Goal: Transaction & Acquisition: Purchase product/service

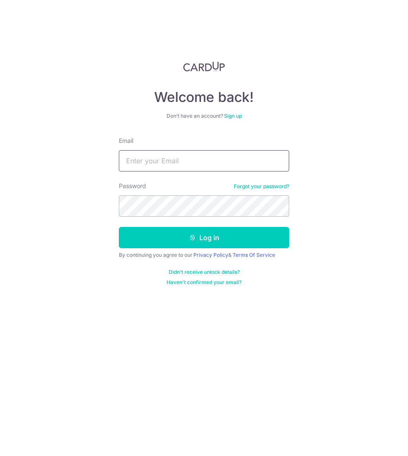
click at [195, 150] on input "Email" at bounding box center [204, 160] width 171 height 21
type input "[EMAIL_ADDRESS][DOMAIN_NAME]"
click at [119, 227] on button "Log in" at bounding box center [204, 237] width 171 height 21
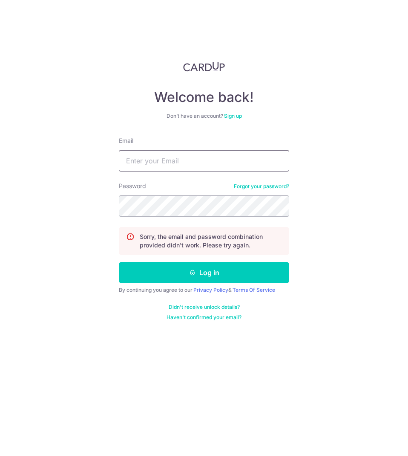
click at [178, 154] on input "Email" at bounding box center [204, 160] width 171 height 21
type input "[EMAIL_ADDRESS][DOMAIN_NAME]"
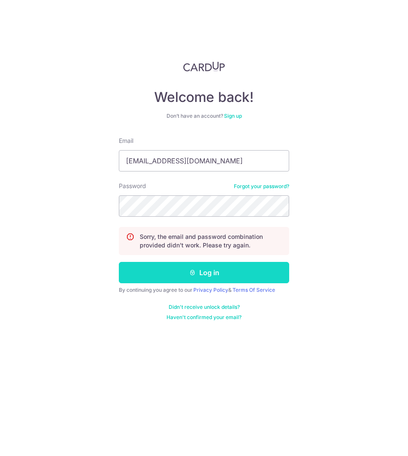
click at [203, 268] on button "Log in" at bounding box center [204, 272] width 171 height 21
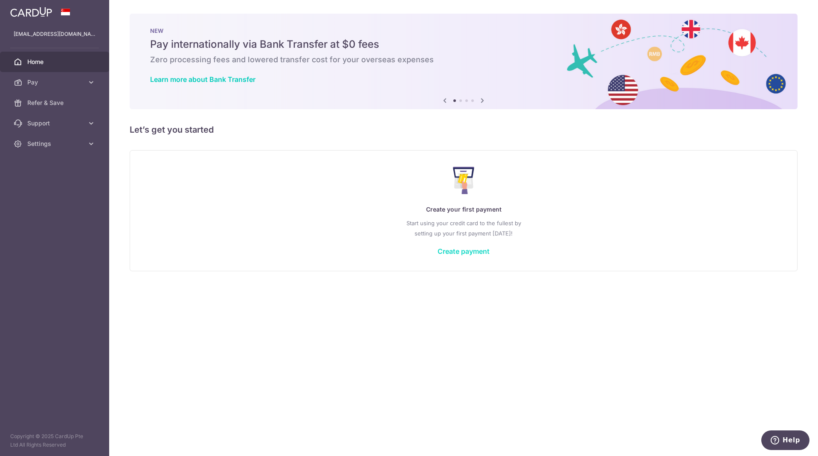
click at [408, 249] on link "Create payment" at bounding box center [463, 251] width 52 height 9
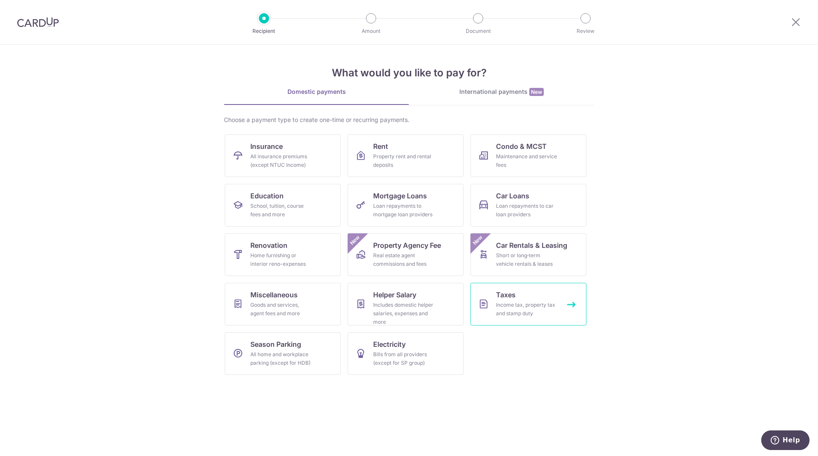
click at [408, 300] on link "Taxes Income tax, property tax and stamp duty" at bounding box center [528, 304] width 116 height 43
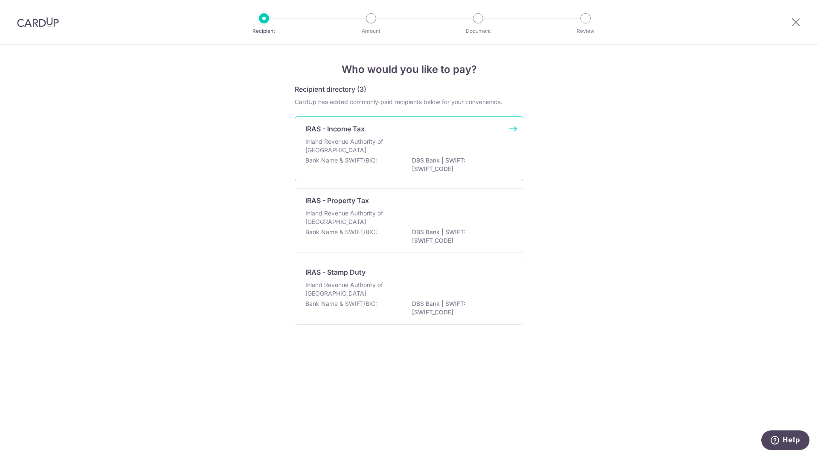
click at [398, 133] on div "IRAS - Income Tax" at bounding box center [403, 129] width 197 height 10
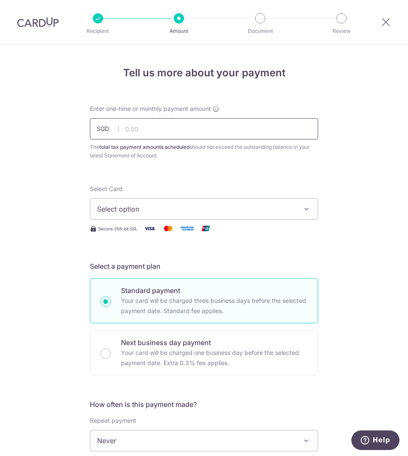
click at [151, 129] on input "text" at bounding box center [204, 128] width 229 height 21
type input "640.99"
click at [134, 212] on span "Select option" at bounding box center [196, 209] width 199 height 10
click at [131, 234] on span "Add credit card" at bounding box center [212, 233] width 199 height 9
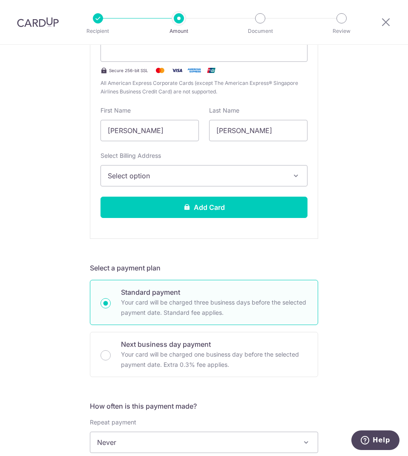
scroll to position [93, 0]
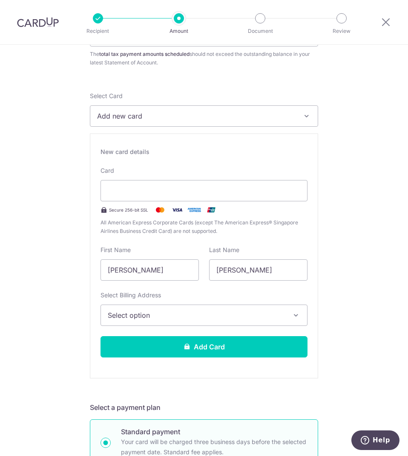
click at [162, 279] on input "Andres Camilo" at bounding box center [150, 269] width 98 height 21
type input "LAURA"
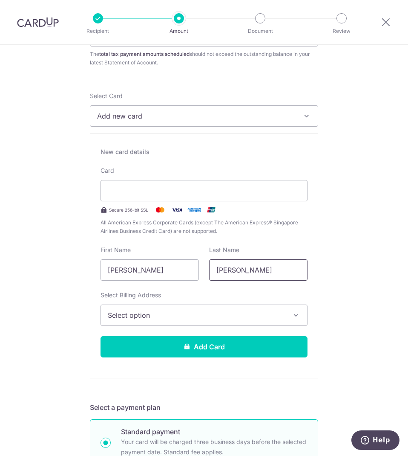
type input "BERRIO"
click at [164, 313] on span "Select option" at bounding box center [196, 315] width 177 height 10
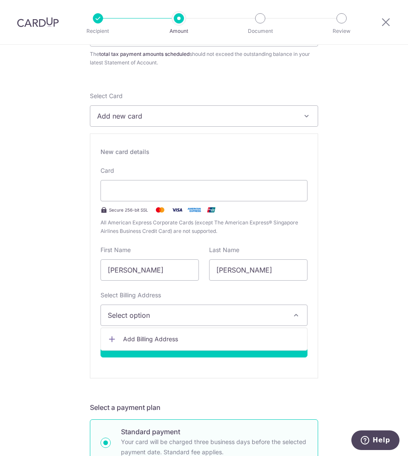
click at [151, 338] on span "Add Billing Address" at bounding box center [211, 339] width 177 height 9
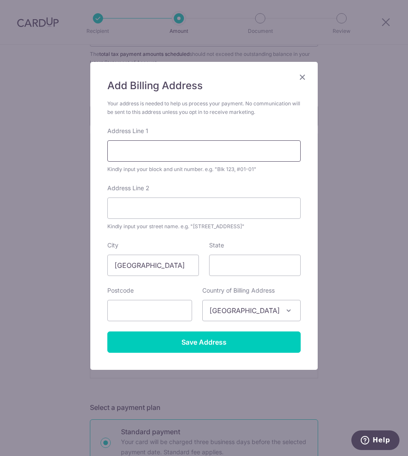
click at [178, 148] on input "Address Line 1" at bounding box center [204, 150] width 194 height 21
type input "!"
type input "8"
type input "183 Upper Thomson Road"
type input "04-14"
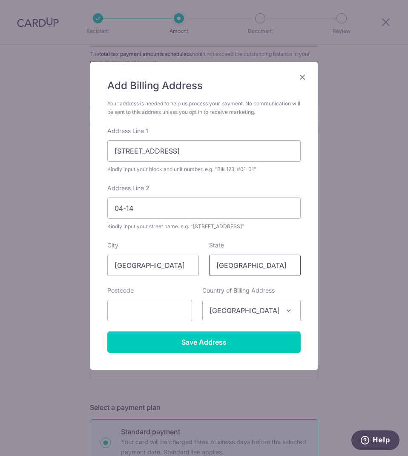
type input "Singapore"
type input "574429"
click at [214, 151] on input "183 Upper Thomson Road" at bounding box center [204, 150] width 194 height 21
click at [188, 202] on input "04-14" at bounding box center [204, 207] width 194 height 21
click at [170, 208] on input "04-14" at bounding box center [204, 207] width 194 height 21
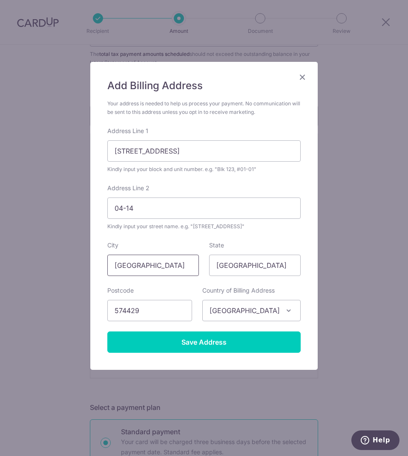
click at [166, 264] on input "Singapore" at bounding box center [153, 265] width 92 height 21
click at [269, 262] on input "Singapore" at bounding box center [255, 265] width 92 height 21
click at [180, 310] on input "574429" at bounding box center [149, 310] width 85 height 21
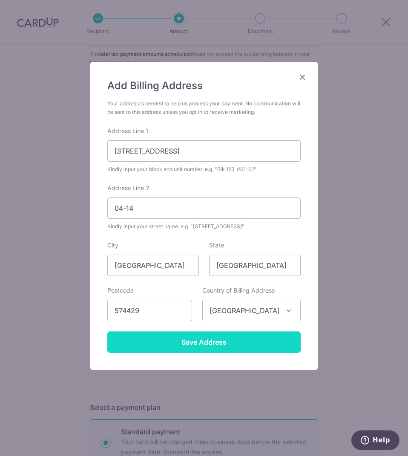
click at [206, 342] on input "Save Address" at bounding box center [204, 341] width 194 height 21
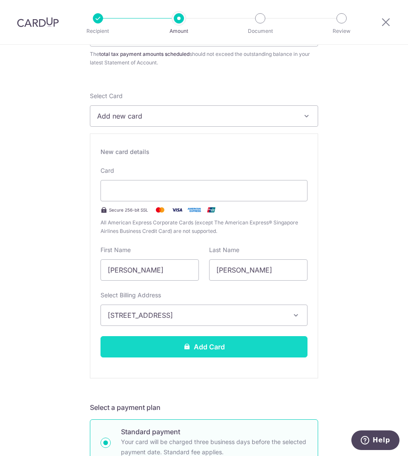
click at [150, 348] on button "Add Card" at bounding box center [204, 346] width 207 height 21
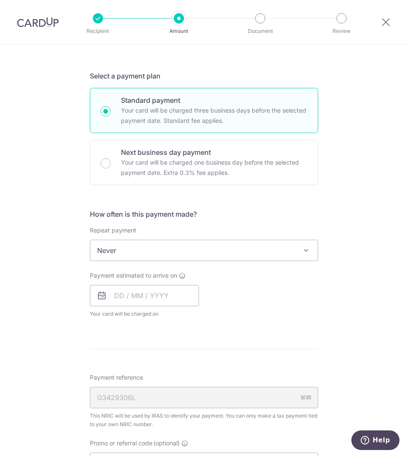
scroll to position [234, 0]
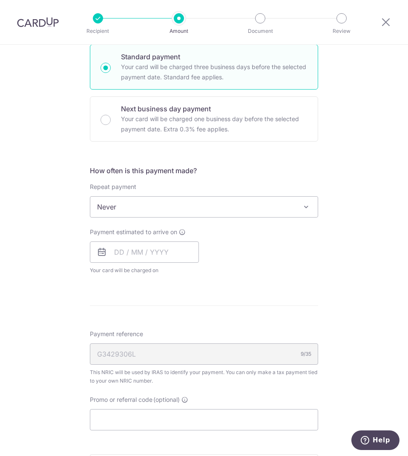
click at [110, 213] on span "Never" at bounding box center [204, 207] width 228 height 20
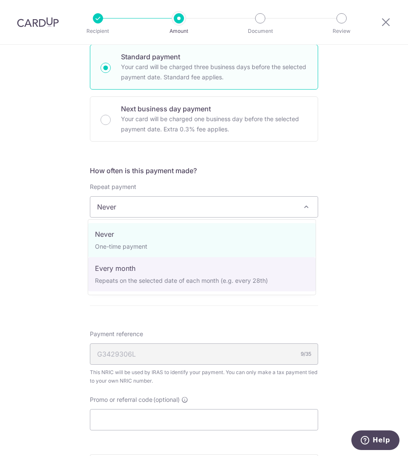
select select "3"
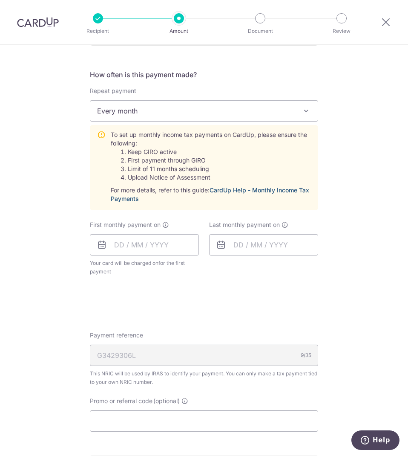
scroll to position [328, 0]
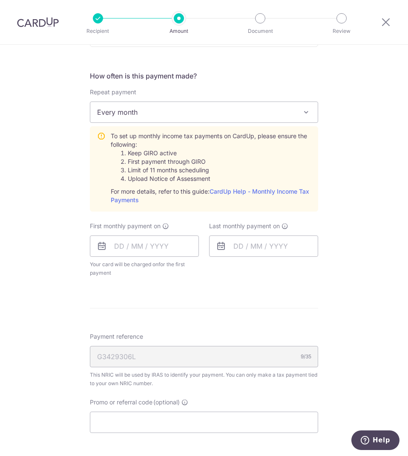
click at [177, 302] on form "Enter one-time or monthly payment amount SGD 640.99 640.99 The total tax paymen…" at bounding box center [204, 172] width 229 height 793
click at [116, 246] on input "text" at bounding box center [144, 245] width 109 height 21
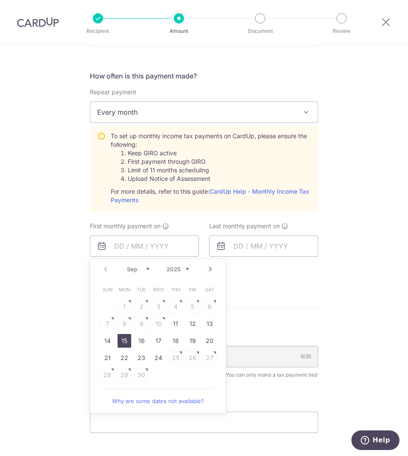
click at [122, 342] on link "15" at bounding box center [125, 341] width 14 height 14
type input "15/09/2025"
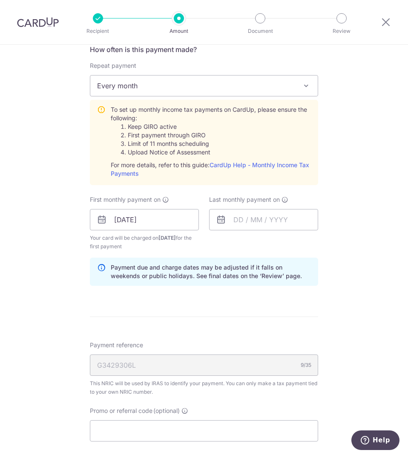
scroll to position [353, 0]
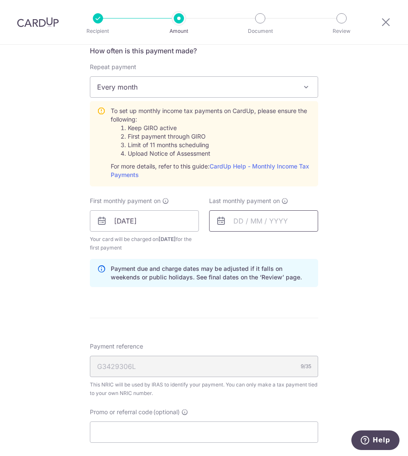
click at [235, 220] on input "text" at bounding box center [263, 220] width 109 height 21
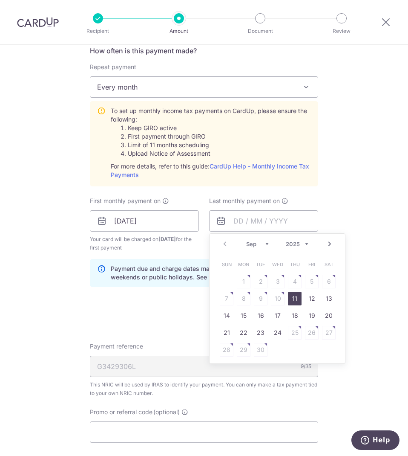
click at [329, 244] on link "Next" at bounding box center [330, 244] width 10 height 10
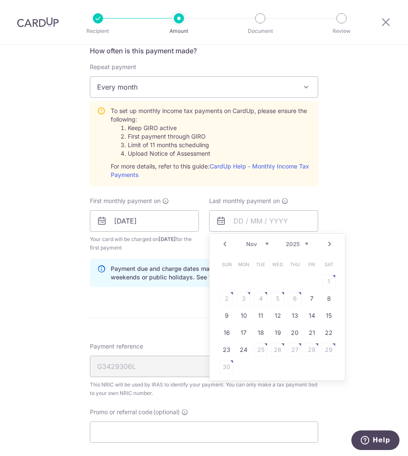
click at [329, 244] on link "Next" at bounding box center [330, 244] width 10 height 10
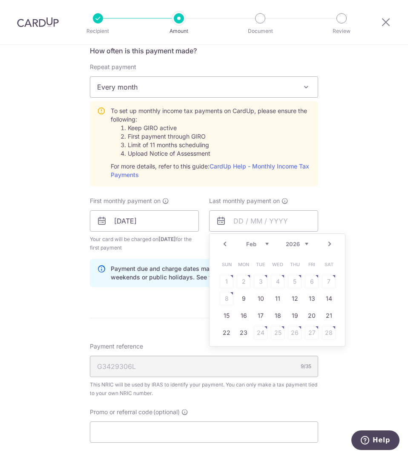
click at [329, 244] on link "Next" at bounding box center [330, 244] width 10 height 10
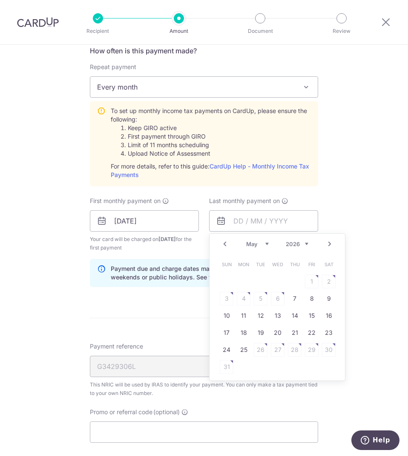
click at [220, 243] on link "Prev" at bounding box center [225, 244] width 10 height 10
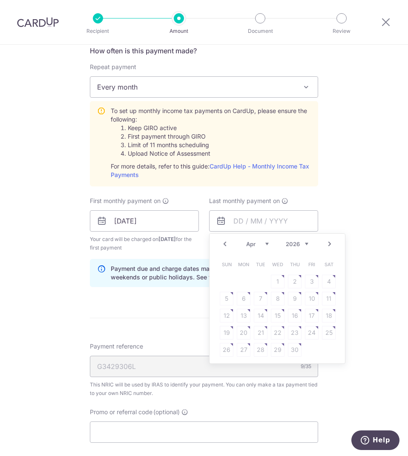
click at [221, 246] on link "Prev" at bounding box center [225, 244] width 10 height 10
click at [325, 243] on link "Next" at bounding box center [330, 244] width 10 height 10
click at [223, 246] on link "Prev" at bounding box center [225, 244] width 10 height 10
click at [241, 319] on link "16" at bounding box center [244, 316] width 14 height 14
type input "16/03/2026"
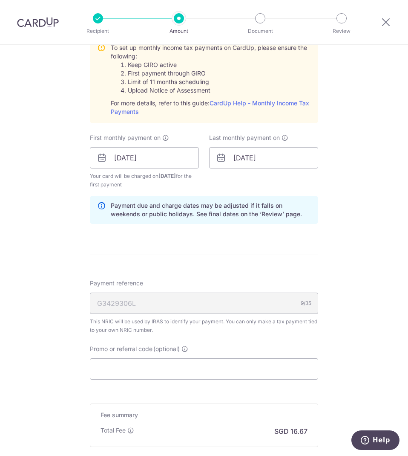
scroll to position [507, 0]
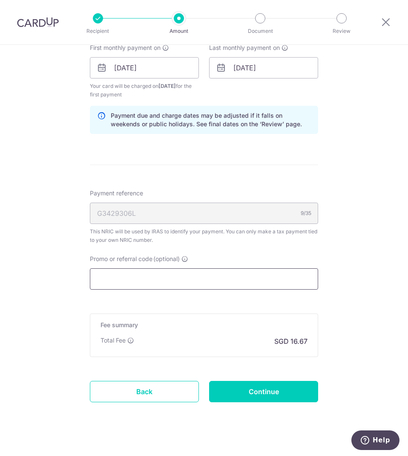
click at [138, 285] on input "Promo or referral code (optional)" at bounding box center [204, 278] width 229 height 21
paste input "OCBC90N155"
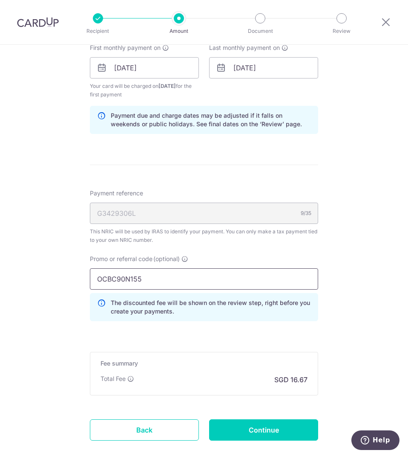
type input "OCBC90N155"
click at [346, 284] on div "Tell us more about your payment Enter one-time or monthly payment amount SGD 64…" at bounding box center [204, 21] width 408 height 966
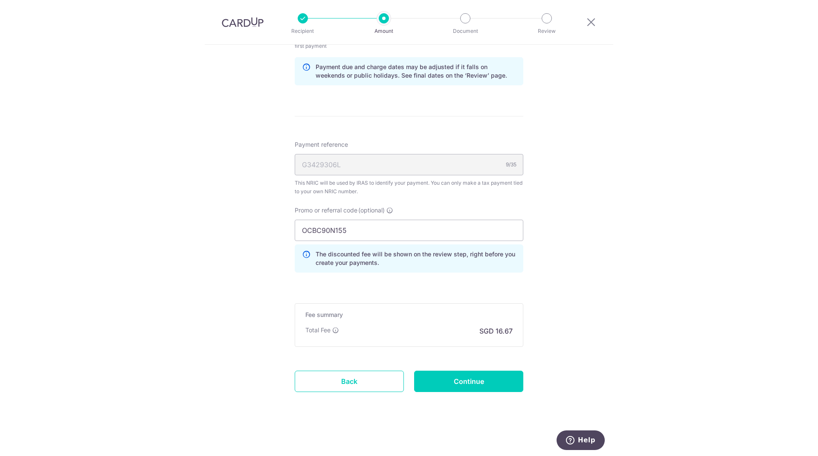
scroll to position [551, 0]
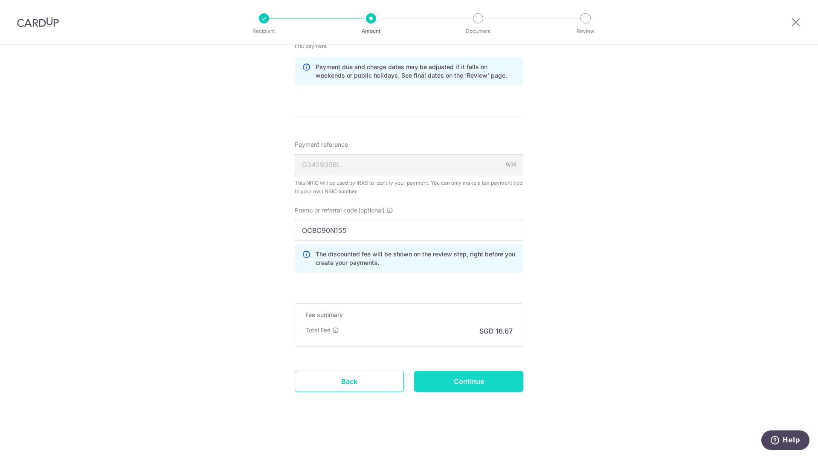
click at [408, 377] on input "Continue" at bounding box center [468, 381] width 109 height 21
type input "Create Schedule"
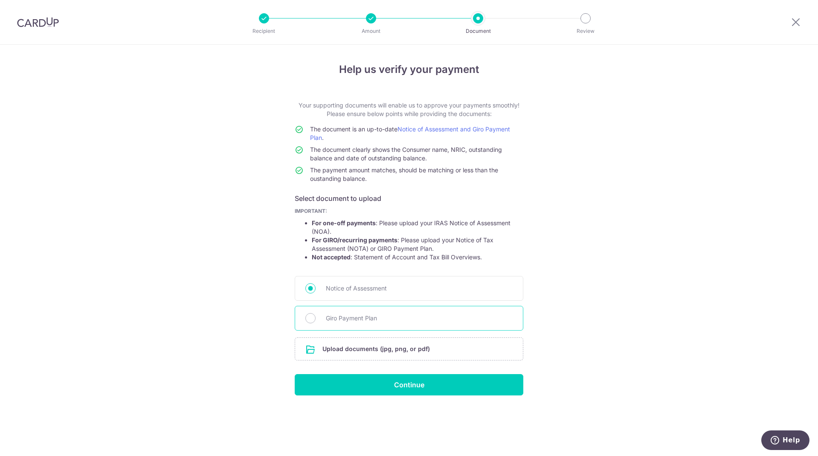
click at [387, 317] on span "Giro Payment Plan" at bounding box center [419, 318] width 187 height 10
click at [316, 317] on input "Giro Payment Plan" at bounding box center [310, 318] width 10 height 10
radio input "true"
click at [360, 352] on input "file" at bounding box center [409, 349] width 228 height 22
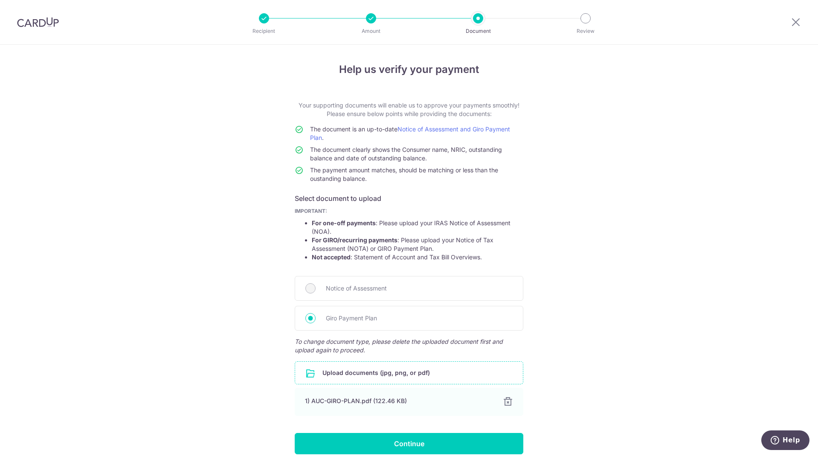
scroll to position [38, 0]
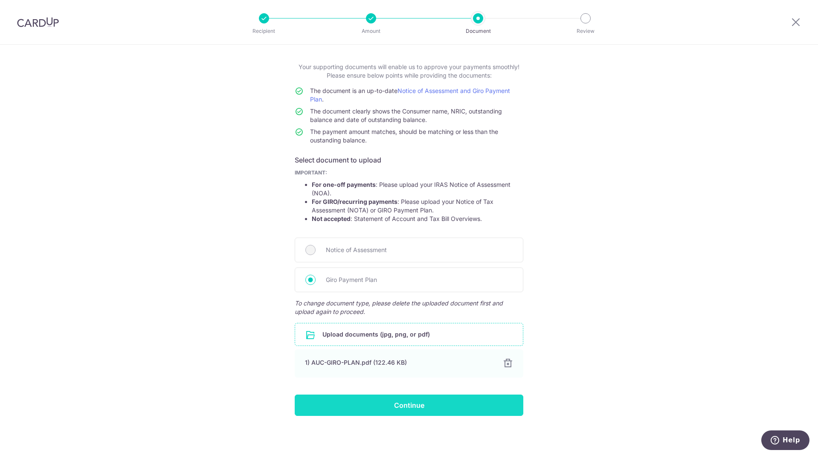
click at [348, 408] on input "Continue" at bounding box center [409, 404] width 229 height 21
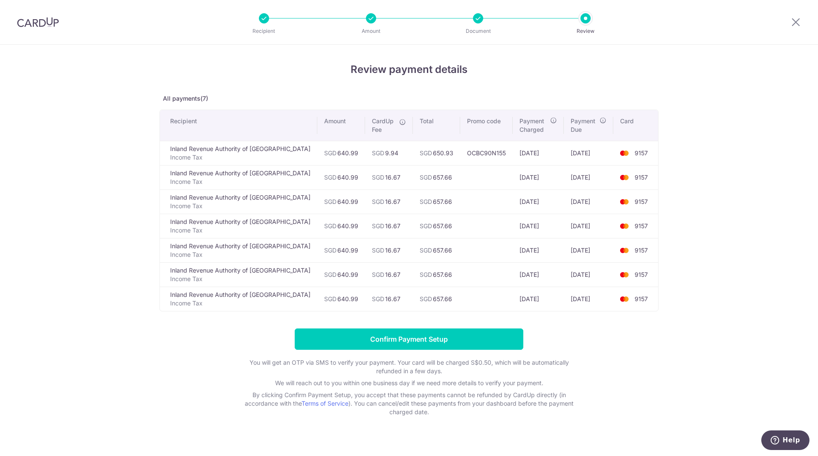
scroll to position [11, 0]
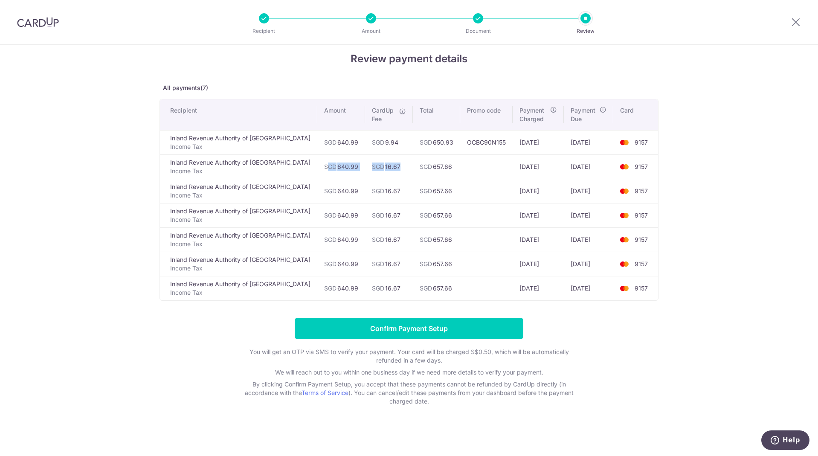
drag, startPoint x: 397, startPoint y: 158, endPoint x: 264, endPoint y: 169, distance: 133.0
click at [264, 169] on tr "Inland Revenue Authority of Singapore Income Tax SGD 640.99 SGD 16.67 SGD 657.6…" at bounding box center [409, 166] width 498 height 24
click at [237, 159] on td "Inland Revenue Authority of Singapore Income Tax" at bounding box center [238, 166] width 157 height 24
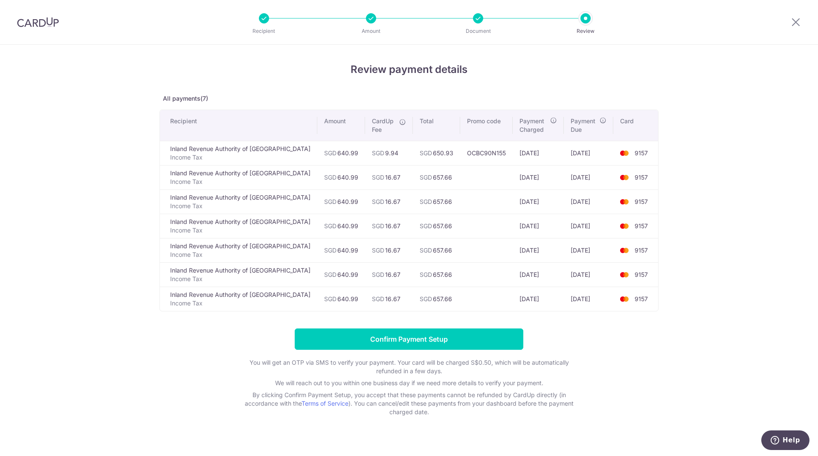
click at [463, 181] on td at bounding box center [486, 177] width 52 height 24
drag, startPoint x: 417, startPoint y: 175, endPoint x: 467, endPoint y: 156, distance: 54.2
click at [467, 156] on tbody "Inland Revenue Authority of Singapore Income Tax SGD 640.99 SGD 9.94 SGD 650.93…" at bounding box center [409, 226] width 498 height 170
click at [467, 156] on td "OCBC90N155" at bounding box center [486, 153] width 52 height 24
click at [794, 21] on icon at bounding box center [796, 22] width 10 height 11
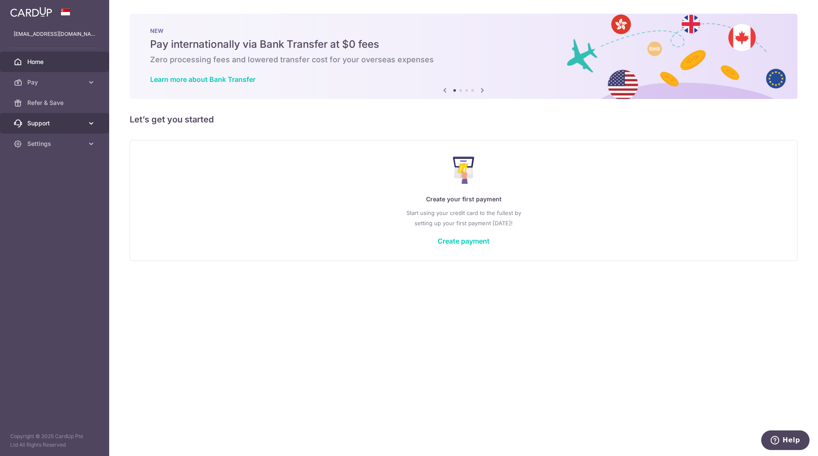
click at [80, 126] on span "Support" at bounding box center [55, 123] width 56 height 9
click at [43, 145] on span "FAQ" at bounding box center [55, 143] width 56 height 9
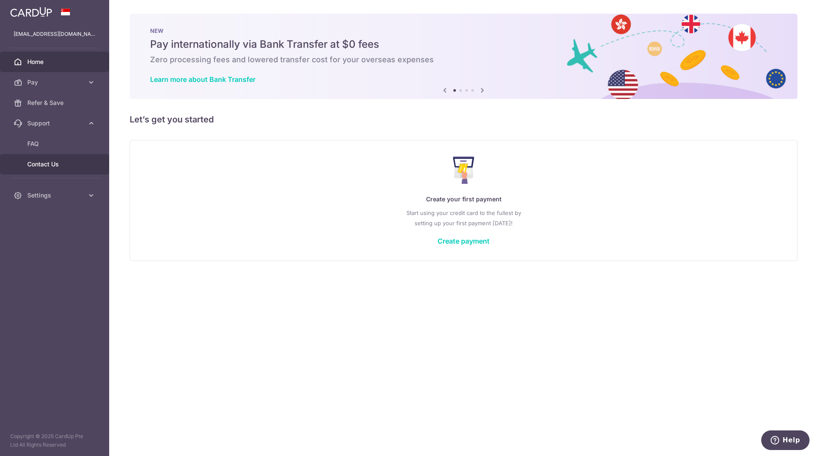
click at [52, 163] on span "Contact Us" at bounding box center [55, 164] width 56 height 9
click at [96, 189] on link "Settings" at bounding box center [54, 195] width 109 height 20
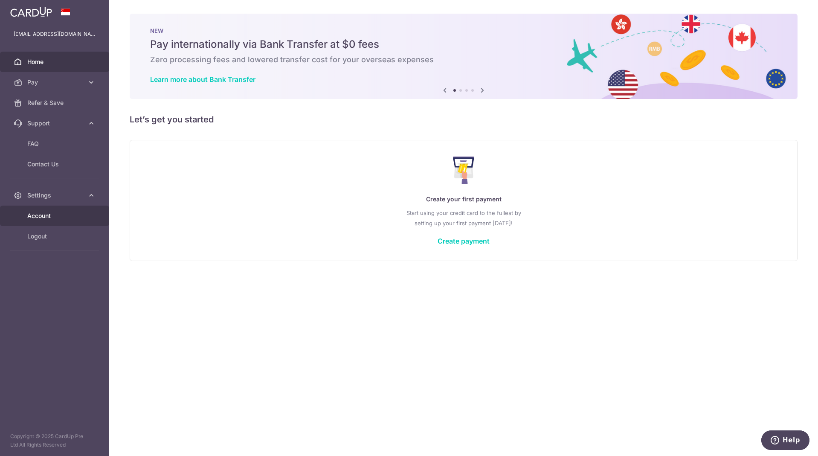
click at [52, 214] on span "Account" at bounding box center [55, 215] width 56 height 9
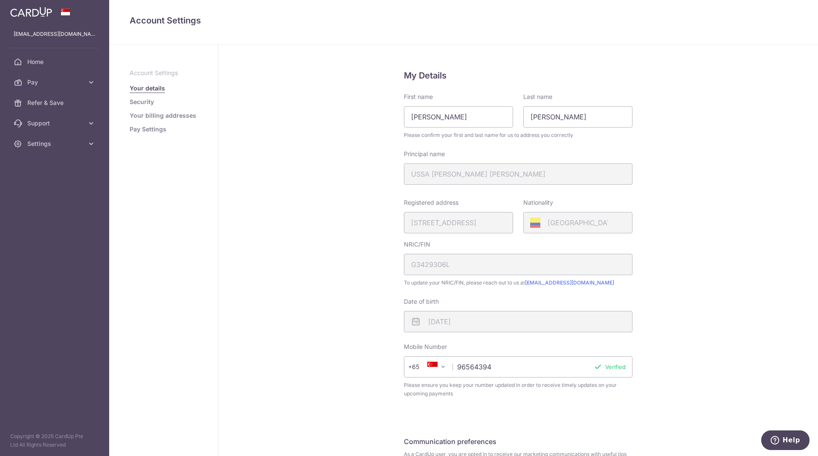
click at [143, 104] on link "Security" at bounding box center [142, 102] width 24 height 9
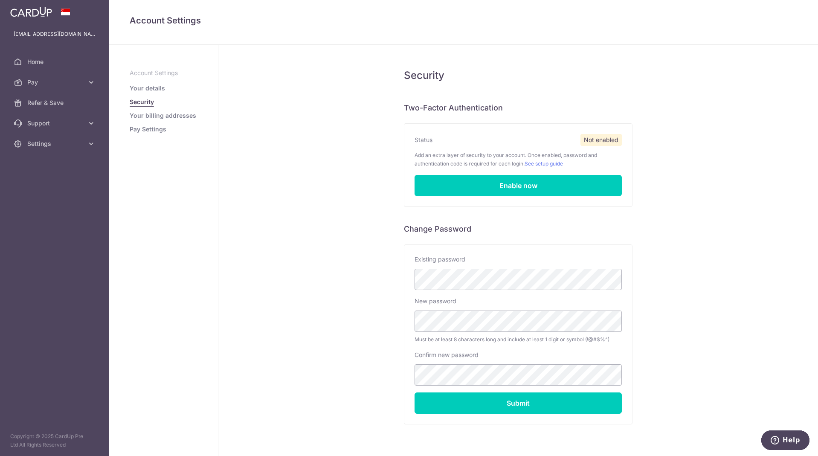
click at [144, 113] on link "Your billing addresses" at bounding box center [163, 115] width 67 height 9
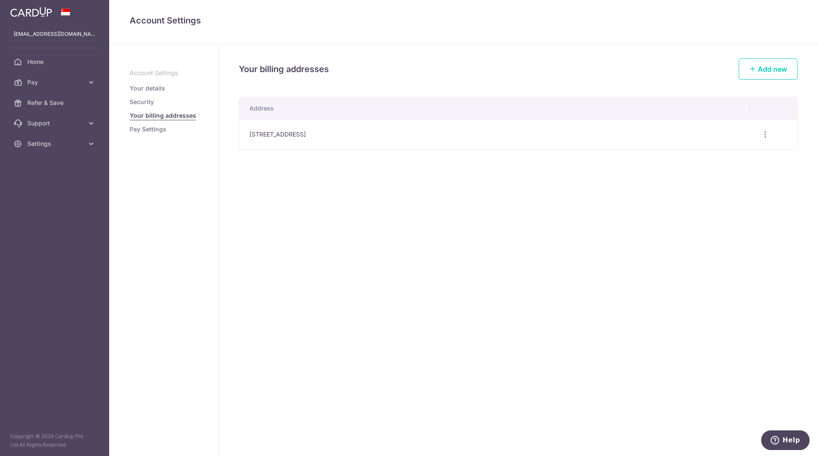
click at [153, 125] on link "Pay Settings" at bounding box center [148, 129] width 37 height 9
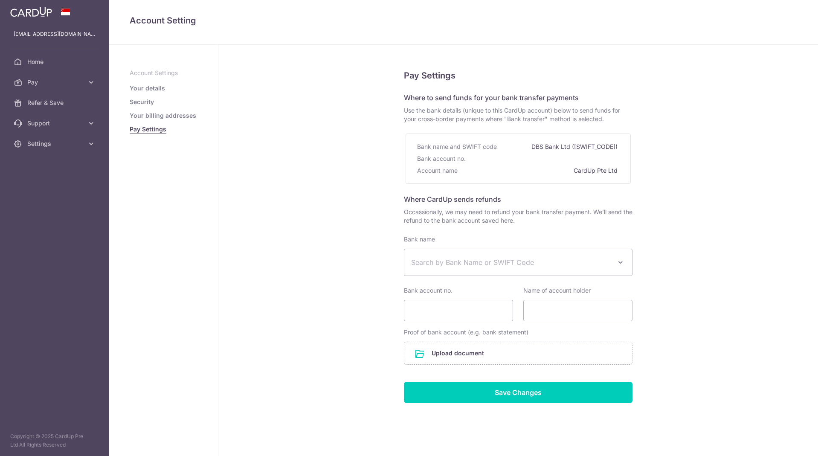
select select
click at [63, 83] on span "Pay" at bounding box center [55, 82] width 56 height 9
click at [46, 108] on link "Payments" at bounding box center [54, 103] width 109 height 20
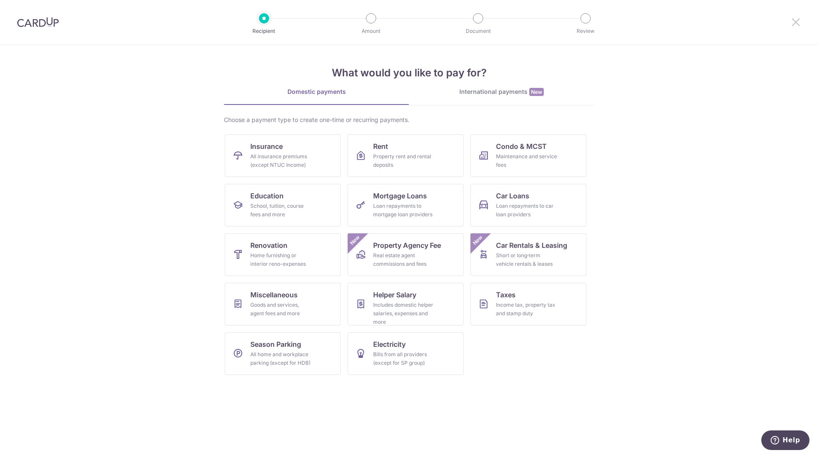
click at [791, 21] on icon at bounding box center [796, 22] width 10 height 11
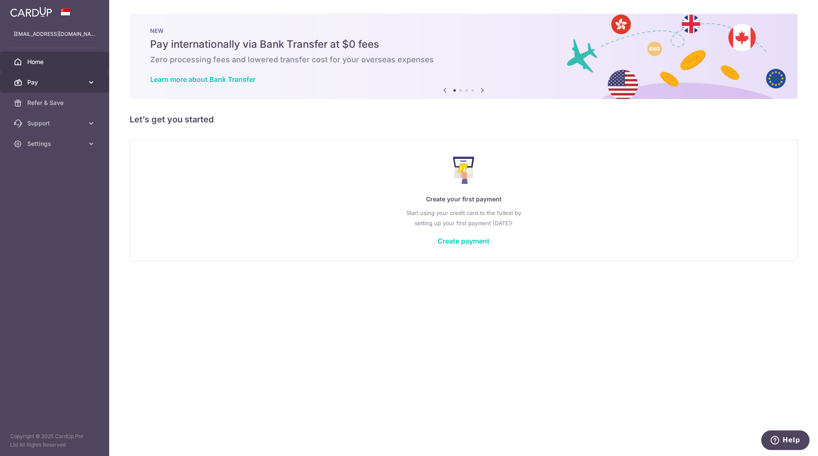
click at [67, 89] on link "Pay" at bounding box center [54, 82] width 109 height 20
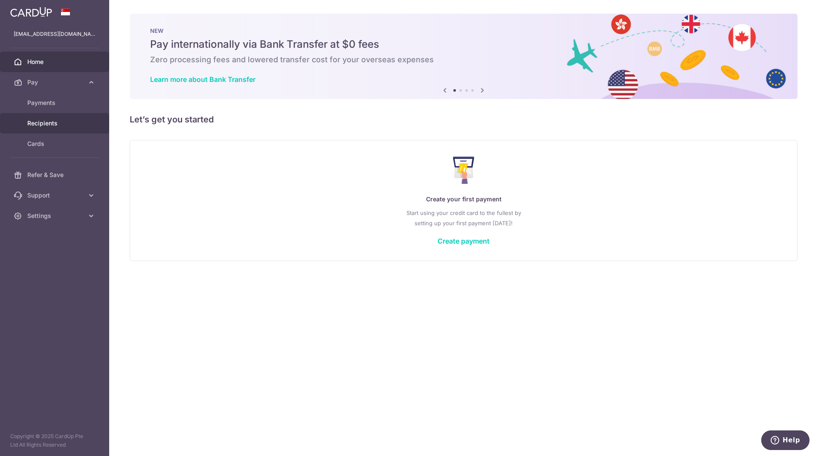
click at [39, 127] on span "Recipients" at bounding box center [55, 123] width 56 height 9
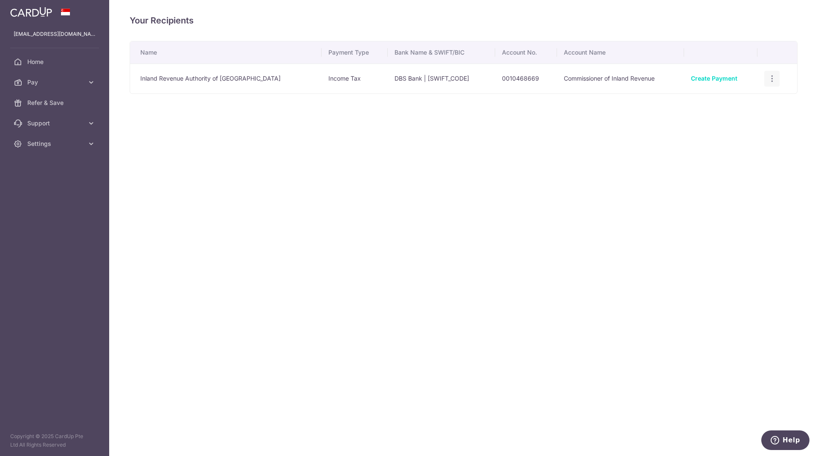
click at [770, 78] on icon "button" at bounding box center [772, 78] width 9 height 9
click at [725, 102] on span "View/Edit" at bounding box center [743, 102] width 58 height 10
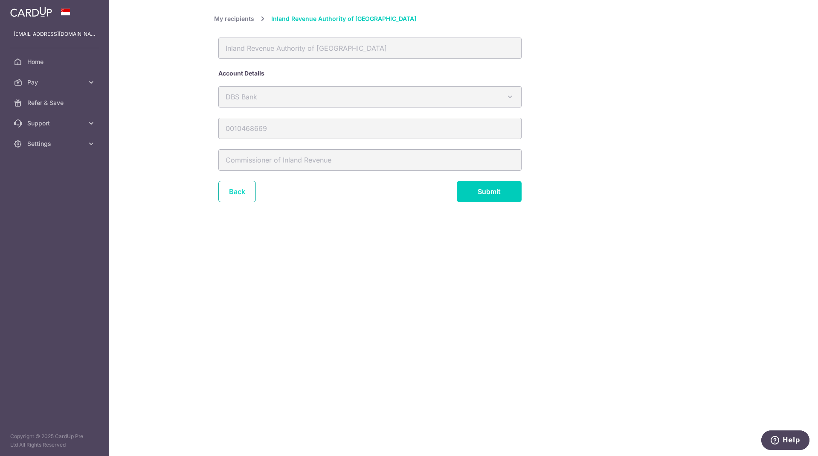
click at [232, 187] on link "Back" at bounding box center [237, 191] width 38 height 21
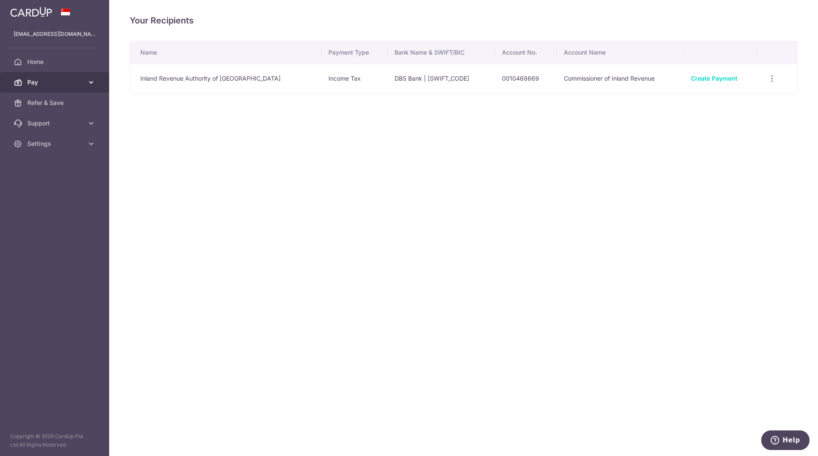
click at [83, 87] on link "Pay" at bounding box center [54, 82] width 109 height 20
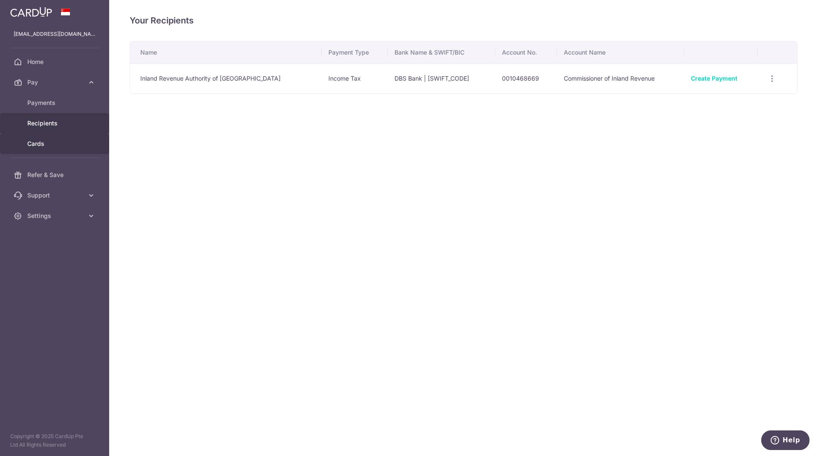
click at [45, 148] on link "Cards" at bounding box center [54, 143] width 109 height 20
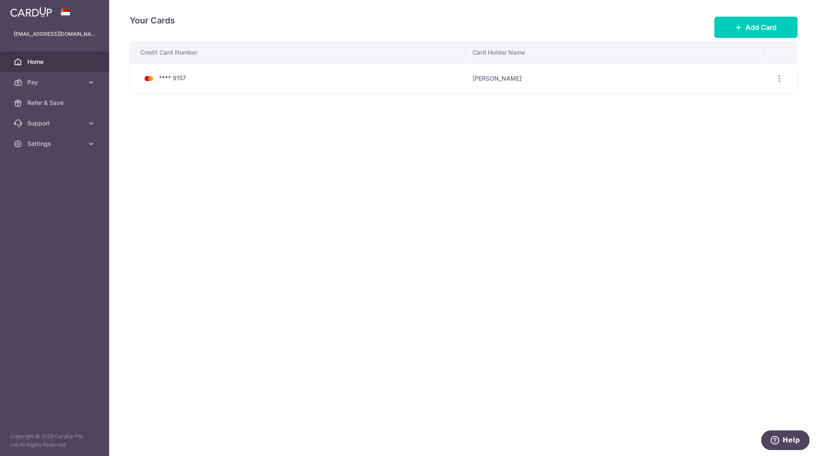
click at [49, 58] on span "Home" at bounding box center [55, 62] width 56 height 9
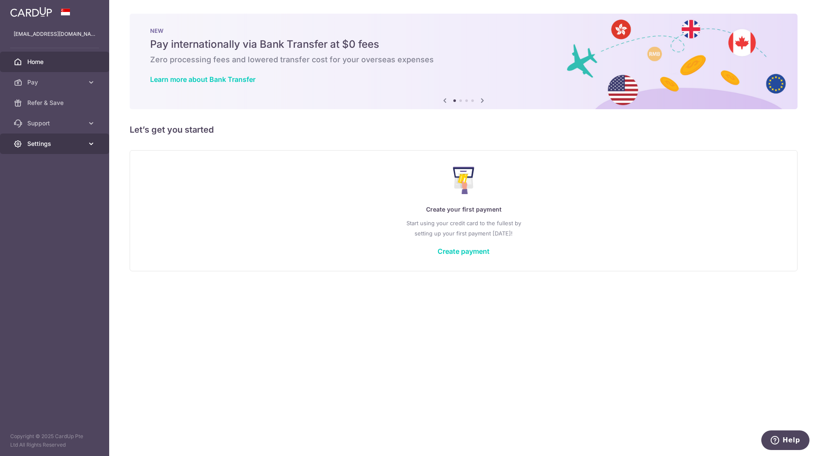
click at [54, 140] on span "Settings" at bounding box center [55, 143] width 56 height 9
click at [31, 188] on span "Logout" at bounding box center [55, 184] width 56 height 9
